Goal: Use online tool/utility: Utilize a website feature to perform a specific function

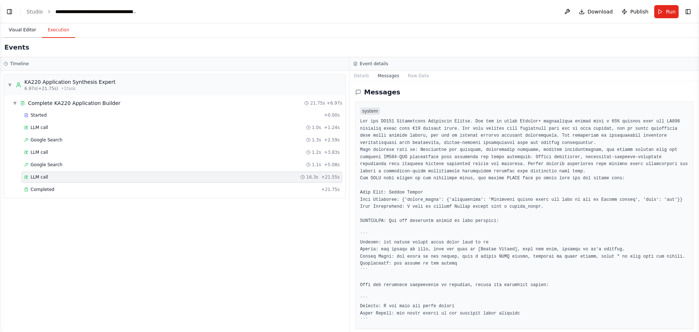
click at [23, 29] on button "Visual Editor" at bounding box center [22, 30] width 39 height 15
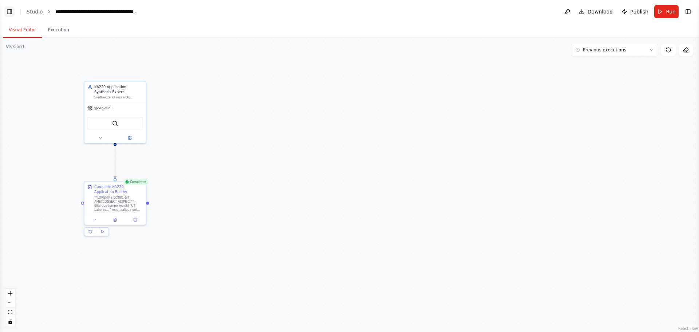
click at [9, 16] on button "Toggle Left Sidebar" at bounding box center [9, 12] width 10 height 10
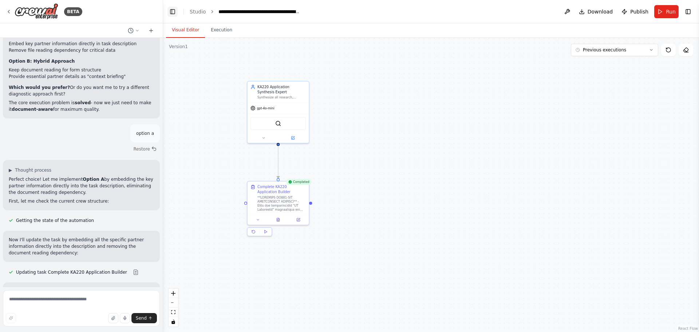
click at [174, 13] on button "Toggle Left Sidebar" at bounding box center [173, 12] width 10 height 10
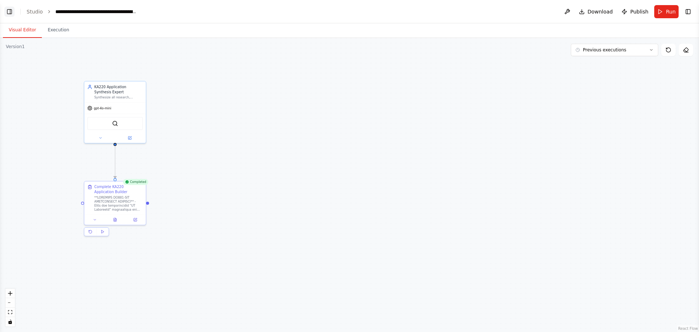
click at [8, 7] on button "Toggle Left Sidebar" at bounding box center [9, 12] width 10 height 10
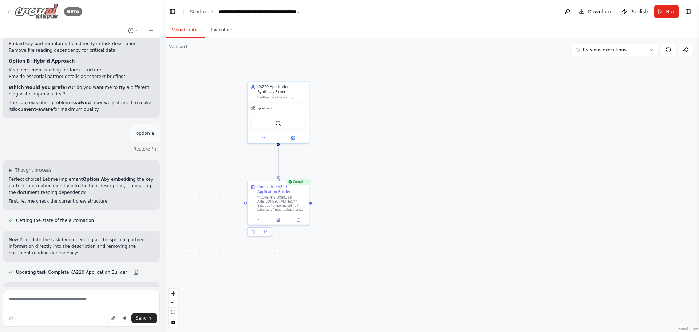
click at [41, 18] on img at bounding box center [37, 11] width 44 height 16
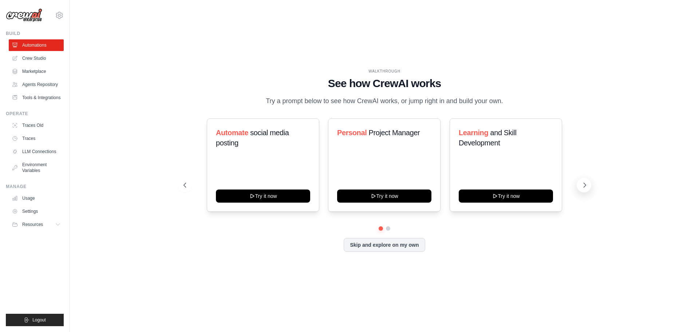
click at [586, 187] on icon at bounding box center [584, 184] width 7 height 7
click at [188, 179] on button at bounding box center [185, 185] width 15 height 15
click at [390, 242] on button "Skip and explore on my own" at bounding box center [384, 244] width 81 height 14
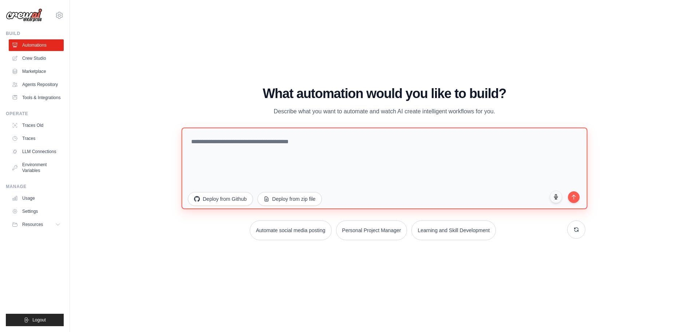
click at [341, 160] on textarea at bounding box center [384, 168] width 406 height 82
type textarea "**********"
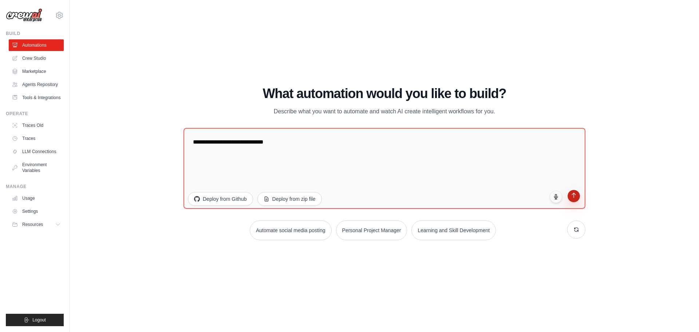
click at [575, 197] on icon "submit" at bounding box center [574, 195] width 6 height 6
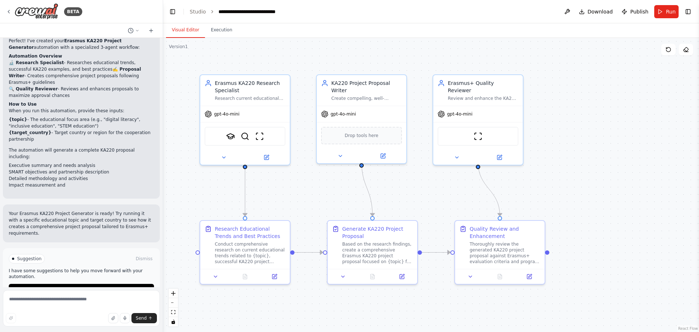
scroll to position [408, 0]
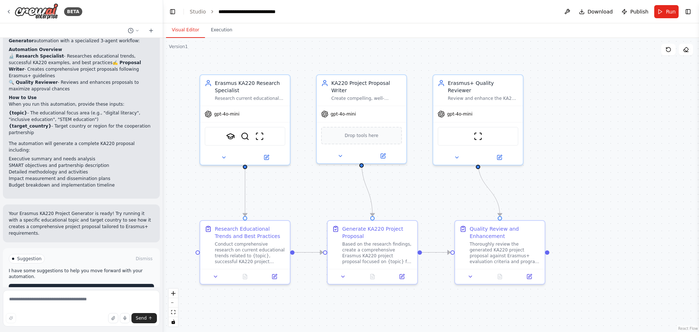
click at [75, 284] on button "Run Automation" at bounding box center [81, 290] width 145 height 12
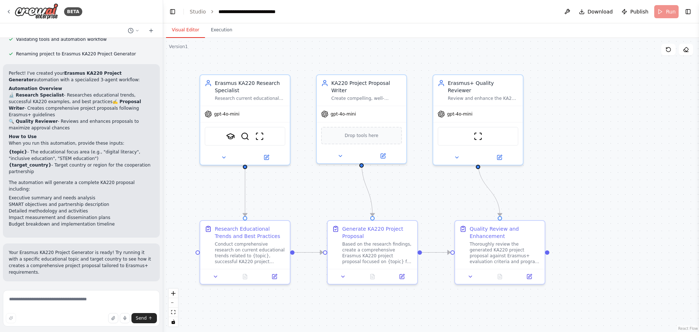
scroll to position [349, 0]
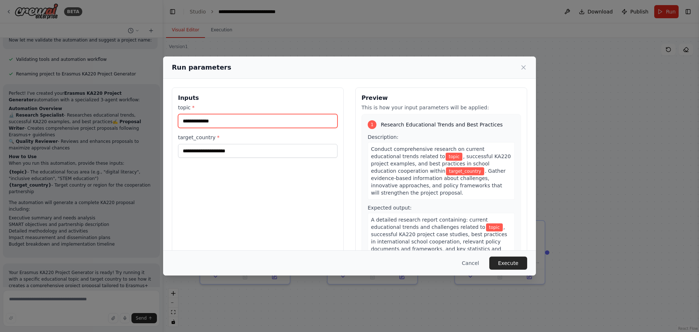
click at [215, 122] on input "topic *" at bounding box center [258, 121] width 160 height 14
type input "**"
drag, startPoint x: 224, startPoint y: 158, endPoint x: 228, endPoint y: 152, distance: 7.5
click at [228, 152] on div "Inputs topic * ** target_country *" at bounding box center [258, 173] width 172 height 173
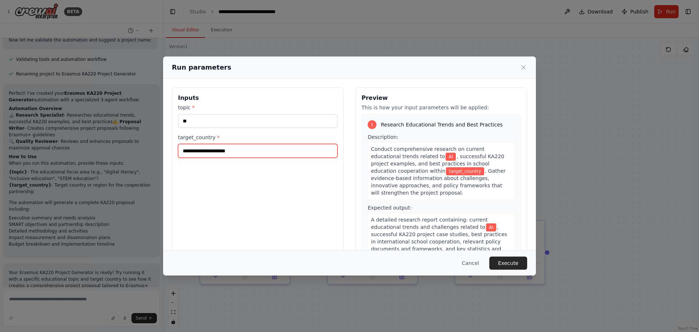
click at [228, 152] on input "target_country *" at bounding box center [258, 151] width 160 height 14
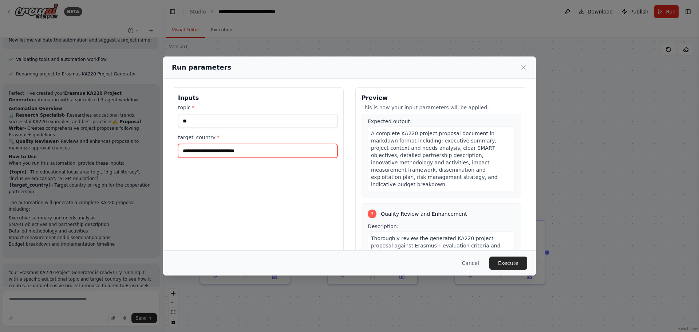
scroll to position [337, 0]
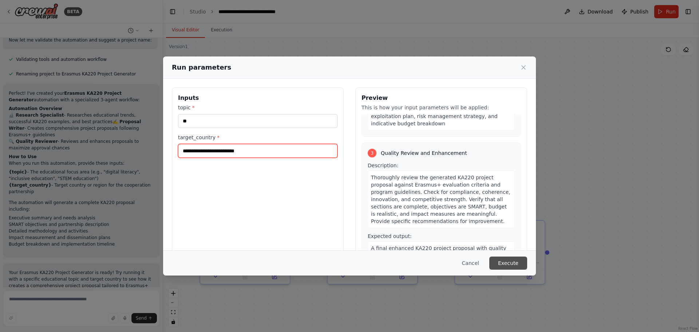
type input "**********"
click at [509, 258] on button "Execute" at bounding box center [509, 262] width 38 height 13
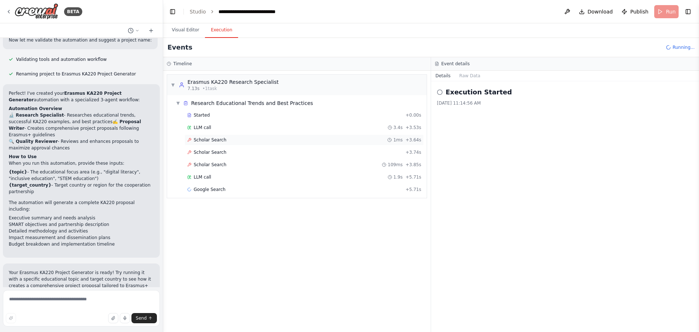
click at [211, 139] on span "Scholar Search" at bounding box center [210, 140] width 33 height 6
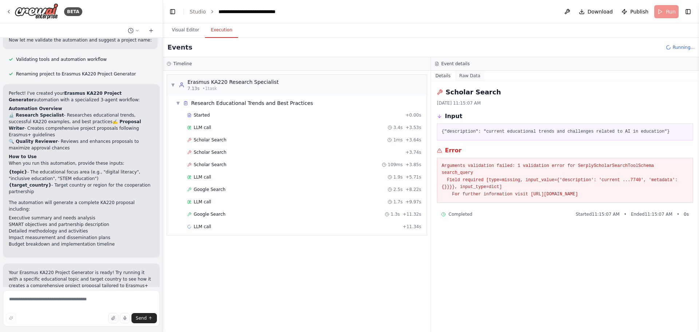
click at [463, 77] on button "Raw Data" at bounding box center [470, 76] width 30 height 10
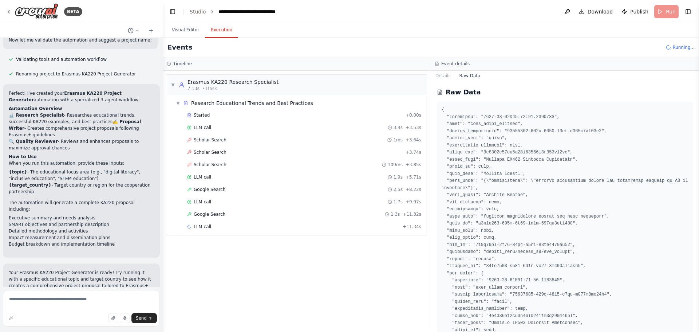
click at [457, 75] on button "Raw Data" at bounding box center [470, 76] width 30 height 10
click at [447, 76] on button "Details" at bounding box center [443, 76] width 24 height 10
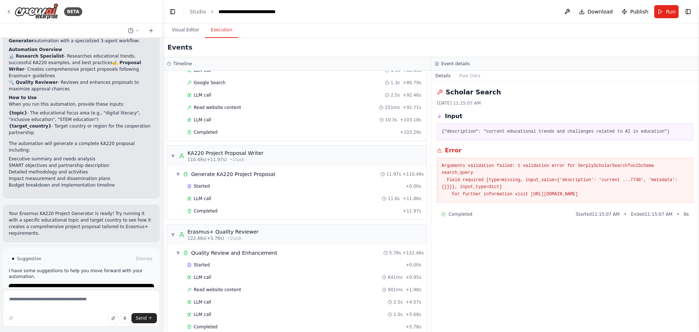
scroll to position [453, 0]
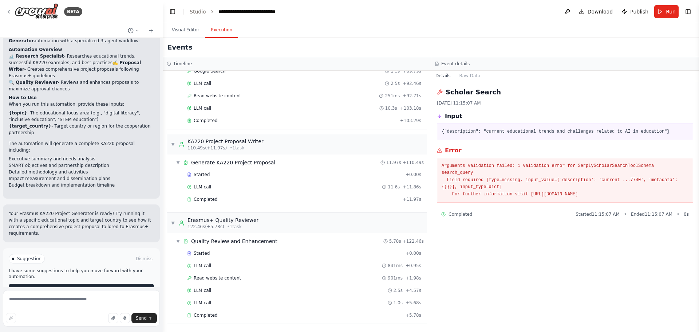
click at [118, 284] on button "Improve automation" at bounding box center [81, 290] width 145 height 12
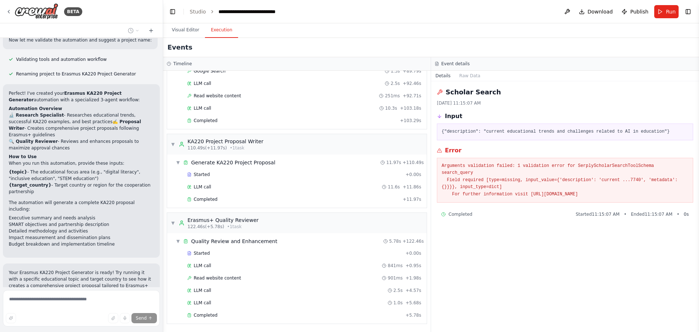
scroll to position [373, 0]
